Goal: Browse casually

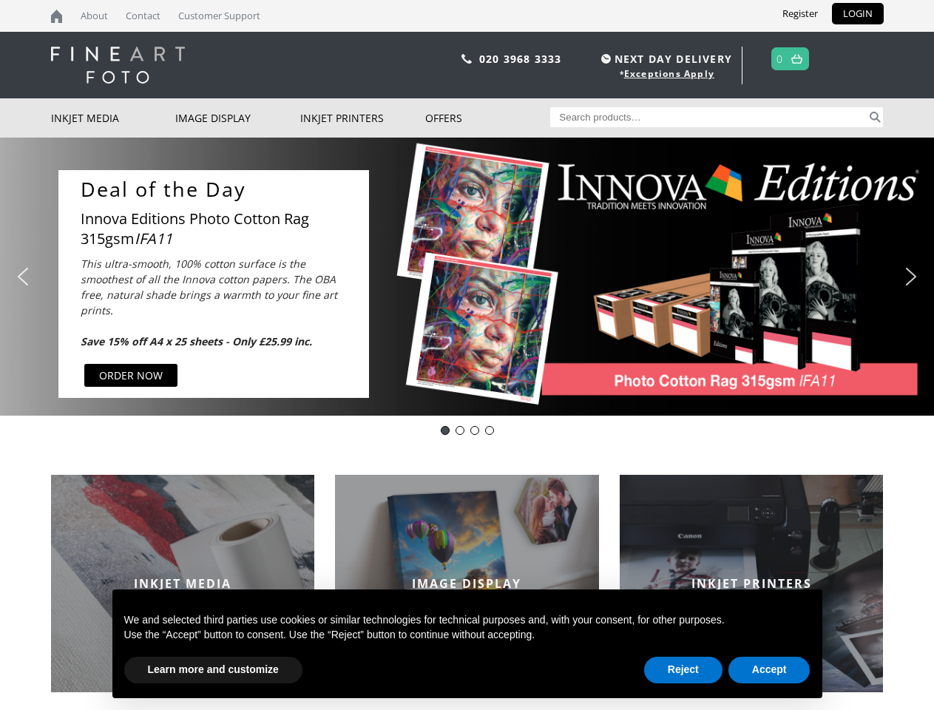
click at [467, 355] on div "Slider" at bounding box center [622, 284] width 477 height 228
click at [467, 277] on div "Slider" at bounding box center [622, 284] width 477 height 228
click at [463, 276] on div "Slider" at bounding box center [622, 284] width 477 height 228
click at [214, 283] on icon "This ultra-smooth, 100% cotton surface is the smoothest of all the Innova cotto…" at bounding box center [209, 303] width 257 height 92
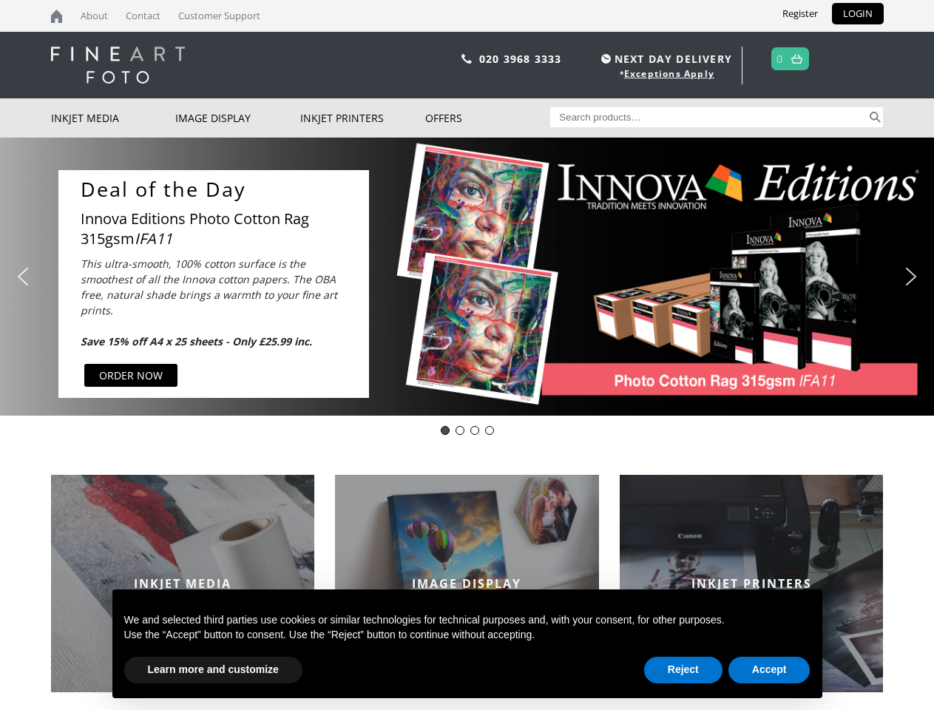
click at [622, 283] on div "Slider" at bounding box center [622, 284] width 477 height 228
click at [23, 277] on img "previous arrow" at bounding box center [23, 277] width 24 height 24
click at [911, 277] on img "next arrow" at bounding box center [912, 277] width 24 height 24
click at [445, 431] on div "DOTD IFA11" at bounding box center [445, 430] width 9 height 9
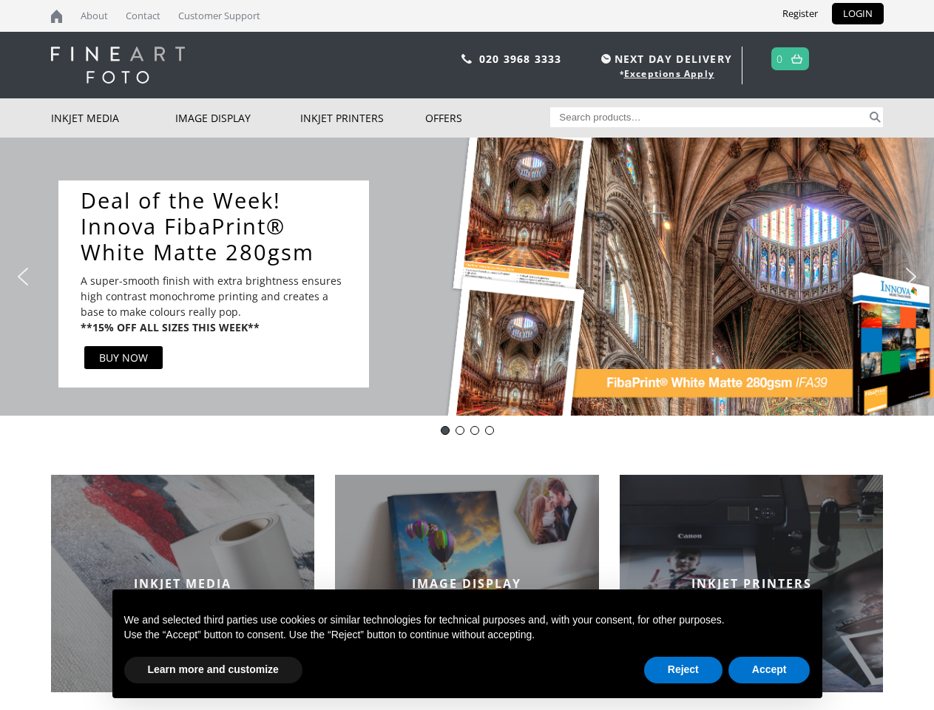
click at [460, 431] on div "Innova-general" at bounding box center [460, 430] width 9 height 9
